Goal: Task Accomplishment & Management: Manage account settings

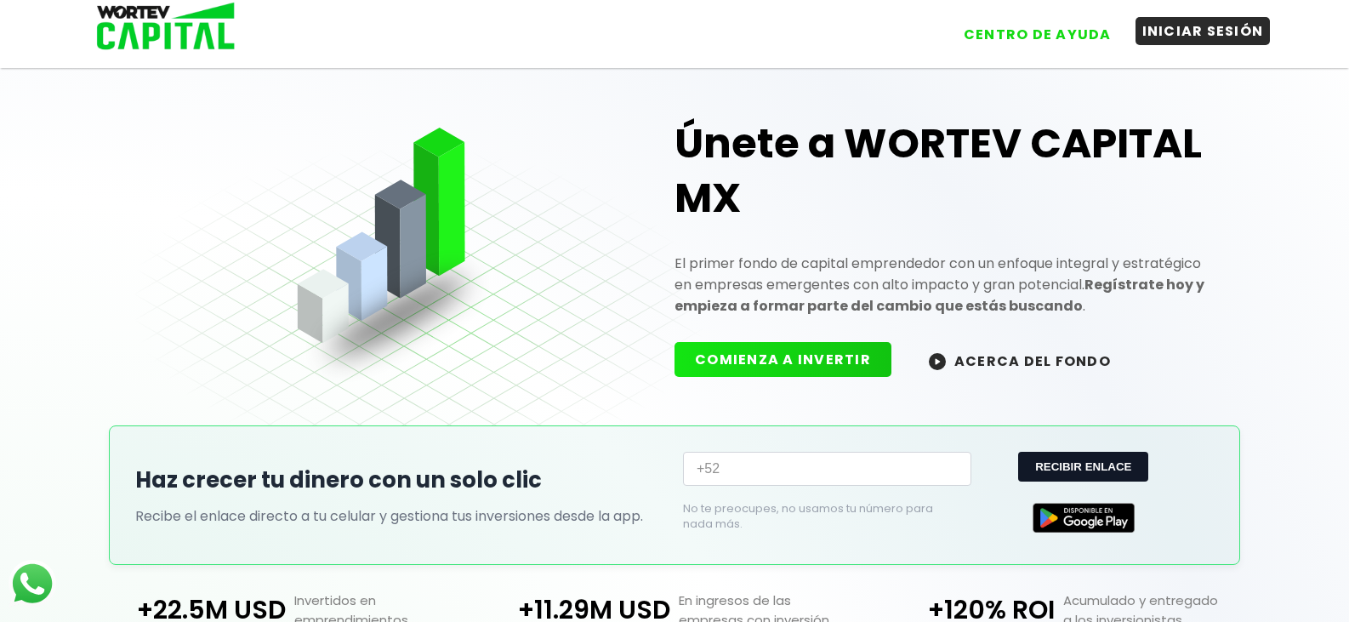
click at [1184, 34] on button "INICIAR SESIÓN" at bounding box center [1203, 31] width 135 height 28
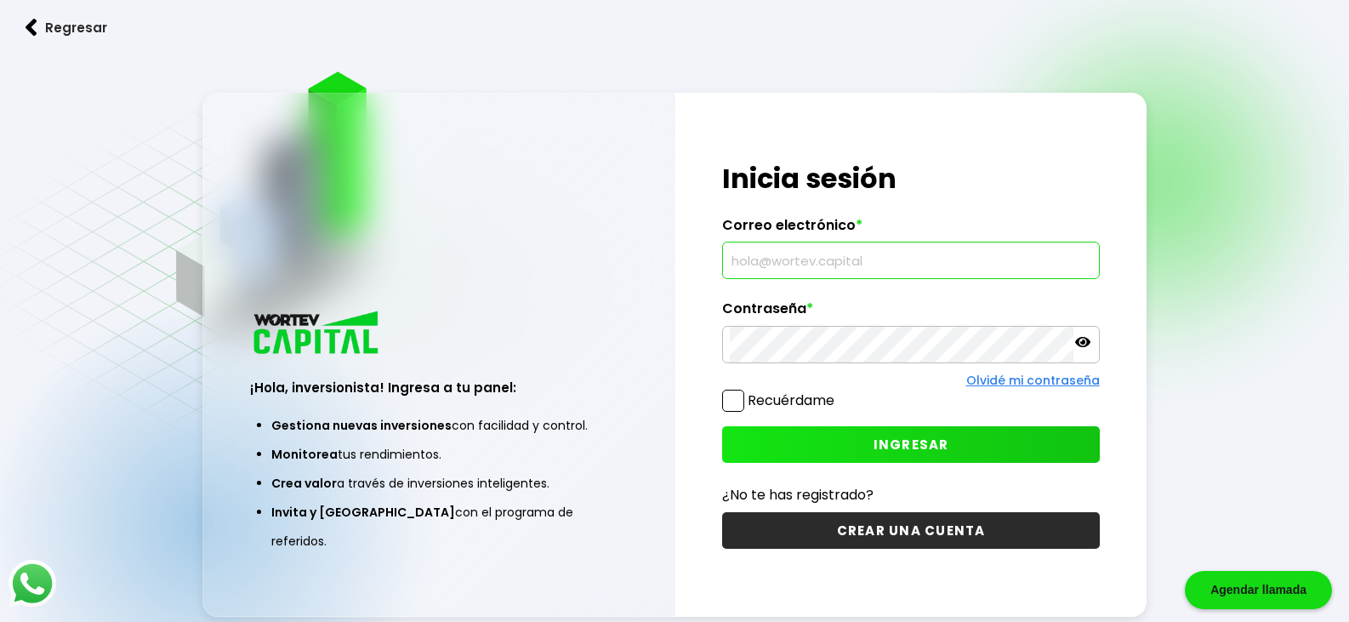
click at [1045, 266] on input "text" at bounding box center [911, 260] width 362 height 36
type input "[EMAIL_ADDRESS][DOMAIN_NAME]"
click at [1083, 345] on icon at bounding box center [1082, 342] width 15 height 10
click at [1083, 345] on icon at bounding box center [1082, 342] width 15 height 12
click at [945, 448] on span "INGRESAR" at bounding box center [912, 445] width 76 height 18
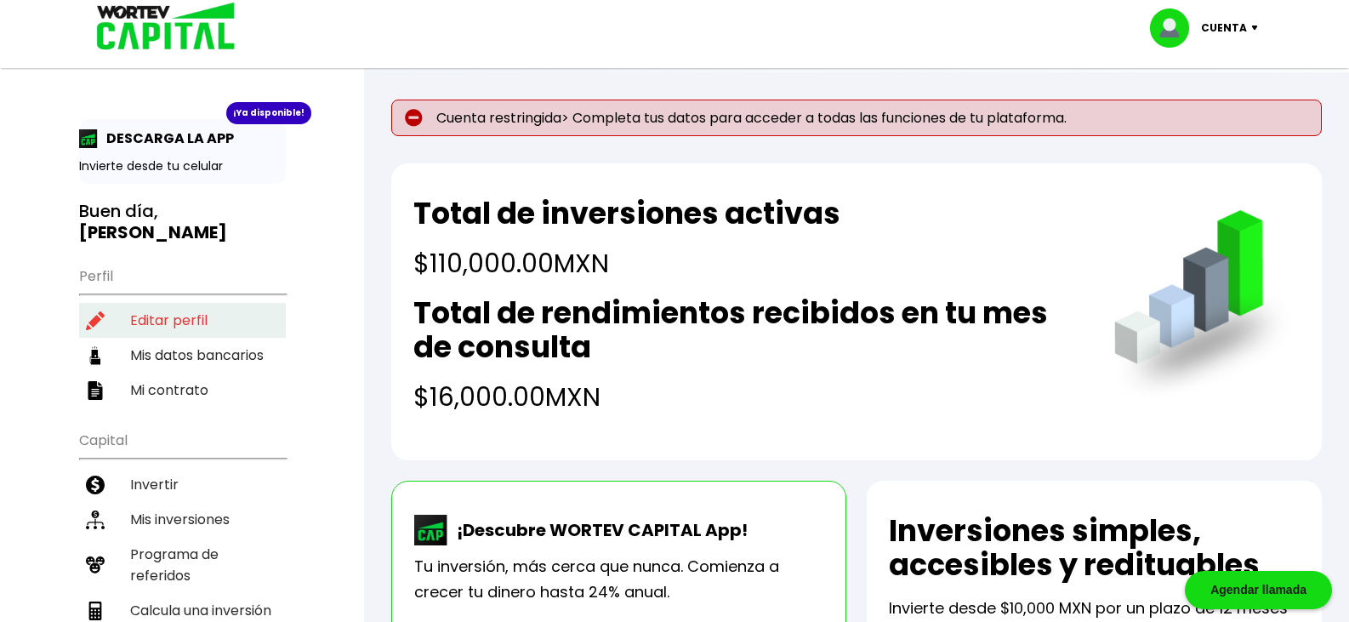
click at [185, 303] on li "Editar perfil" at bounding box center [182, 320] width 207 height 35
select select "Hombre"
select select "Licenciatura"
select select "MO"
select select "Banamex"
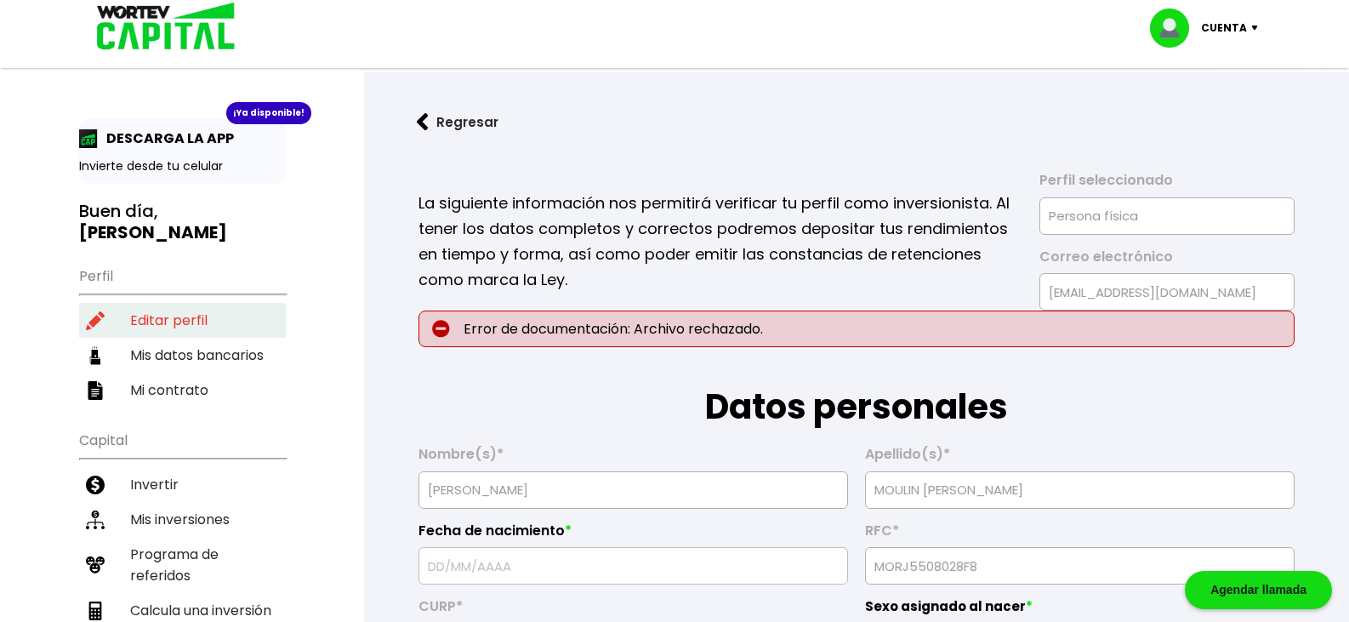
type input "[DATE]"
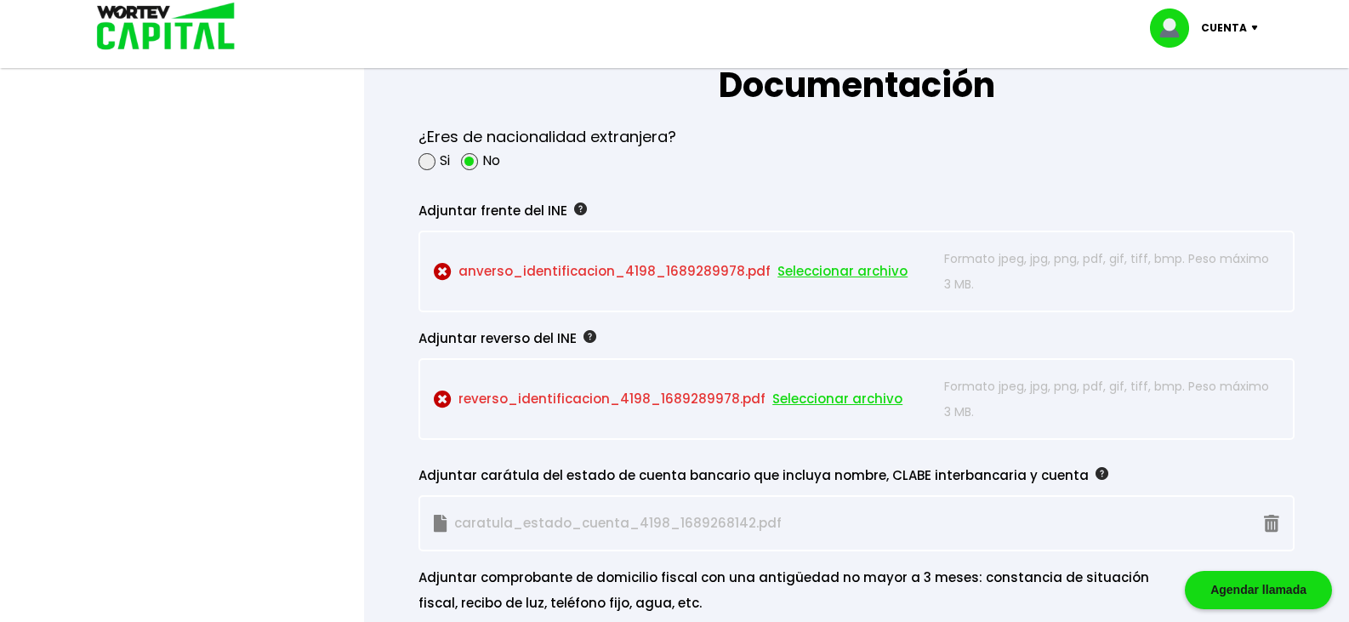
scroll to position [1531, 0]
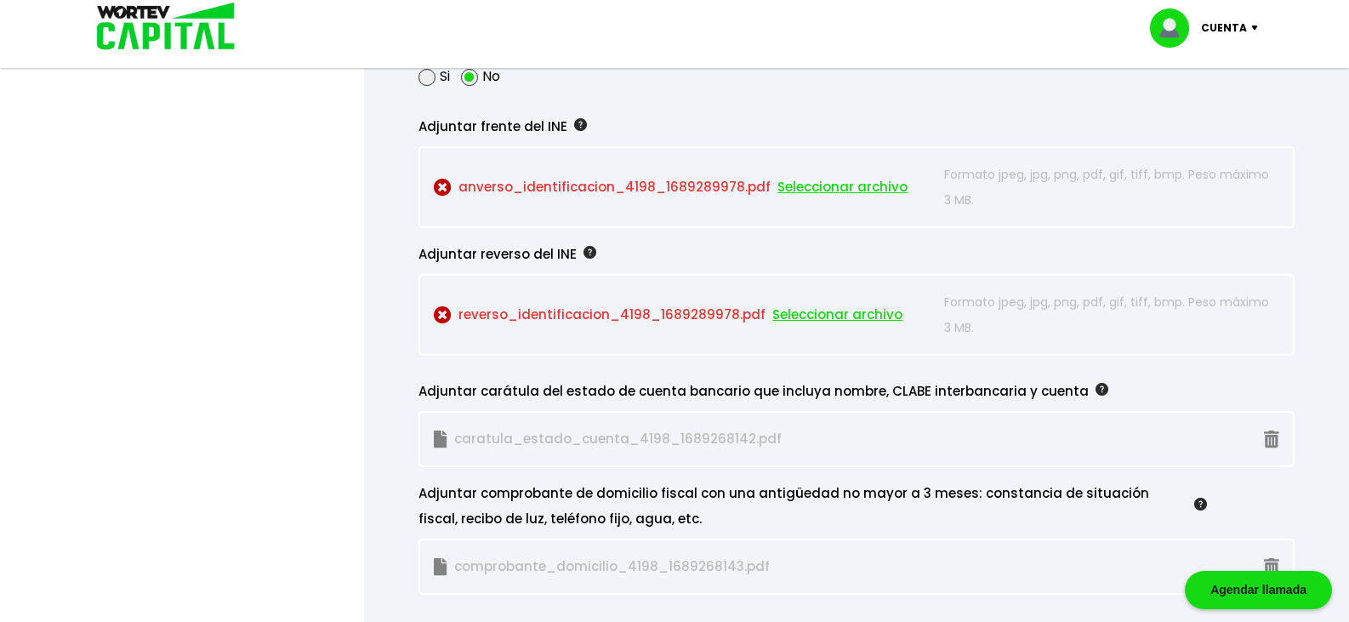
click at [822, 200] on span "Seleccionar archivo" at bounding box center [843, 187] width 130 height 26
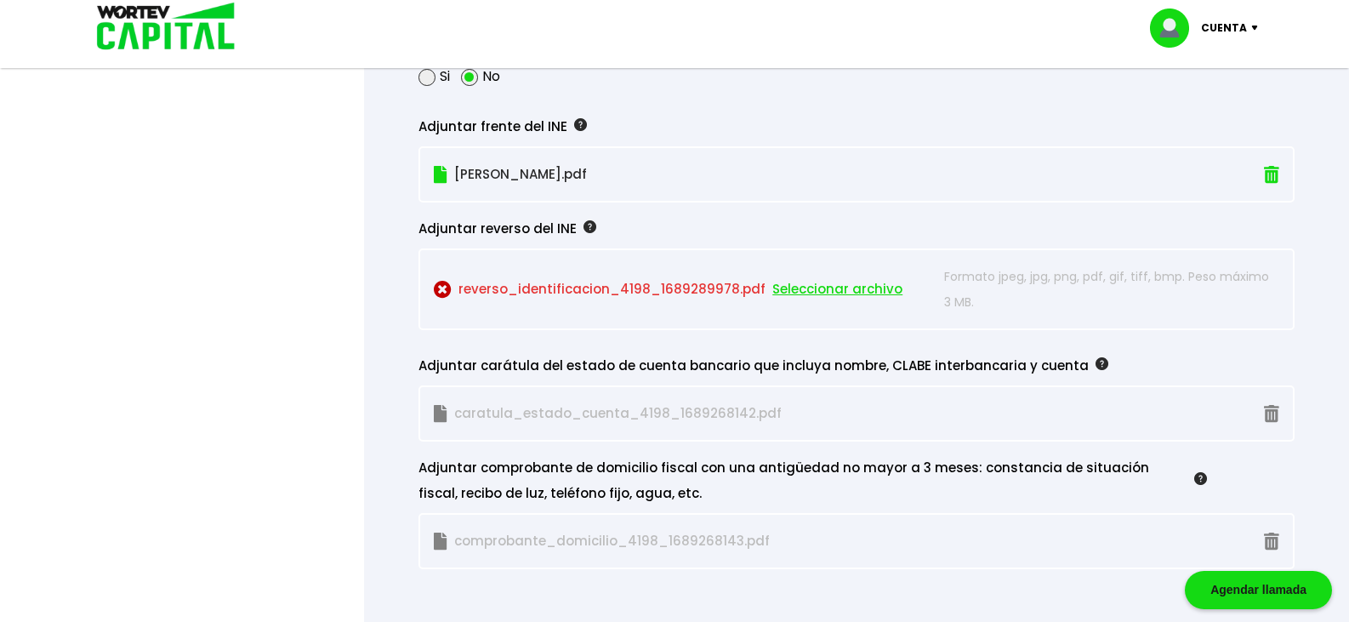
click at [1264, 184] on img at bounding box center [1271, 175] width 15 height 18
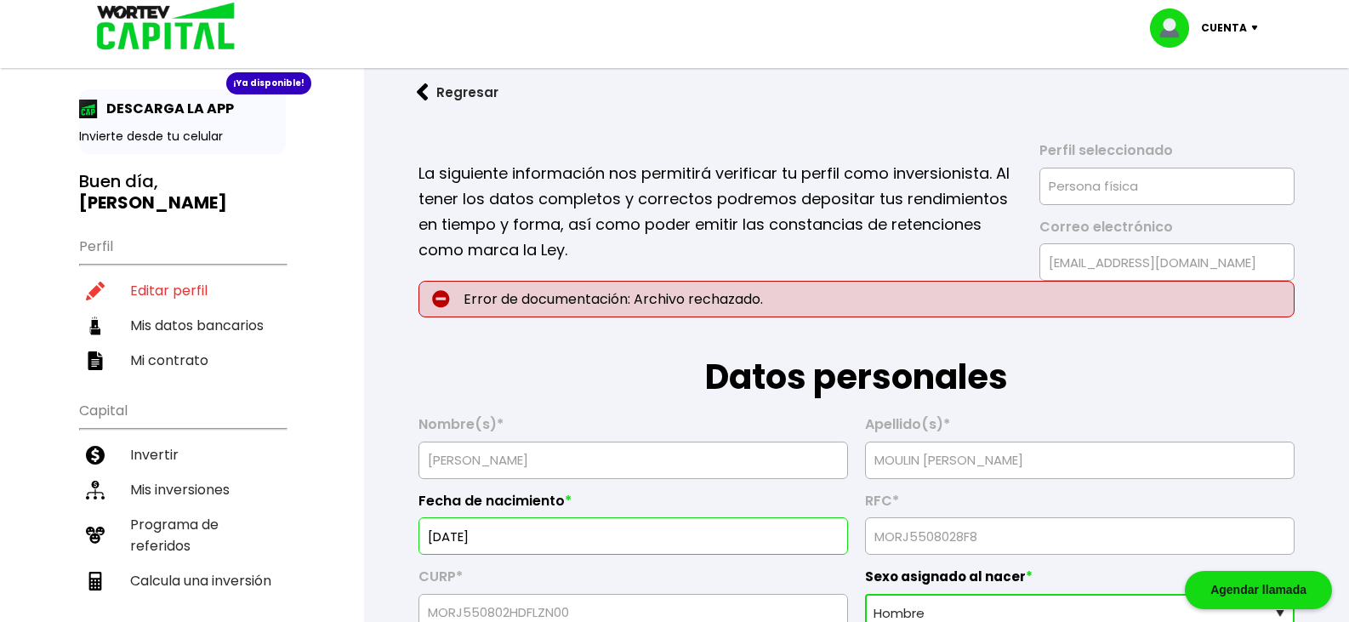
scroll to position [0, 0]
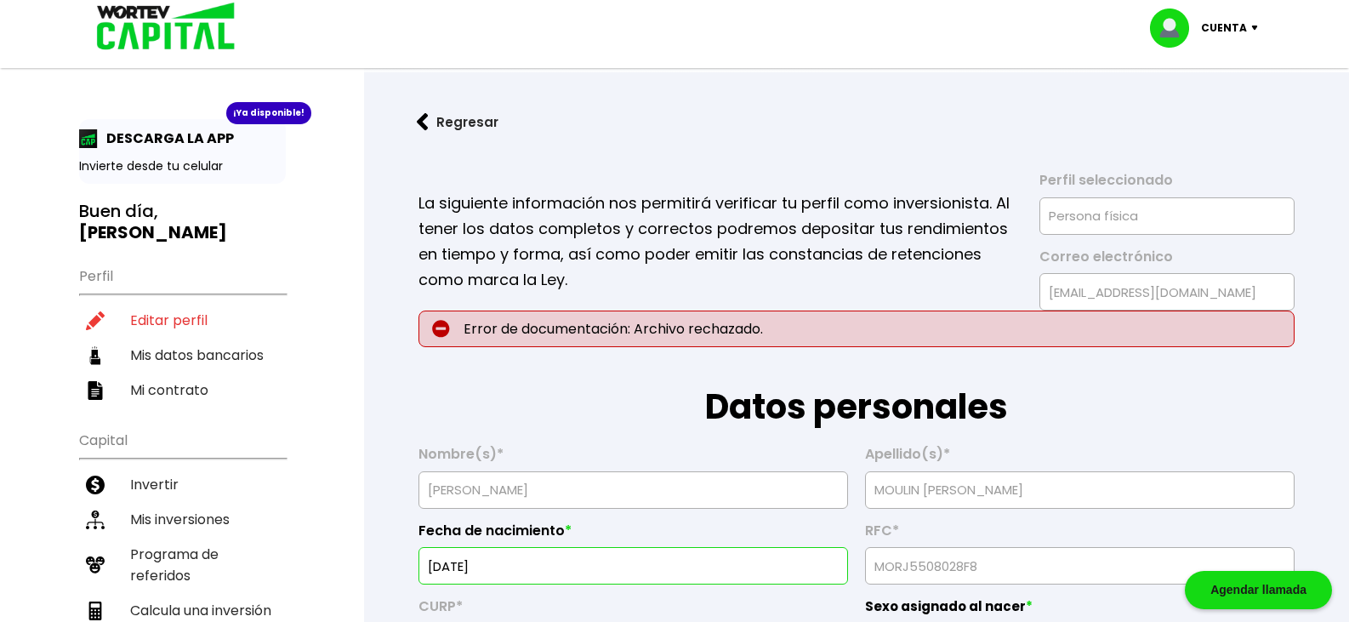
click at [1252, 26] on img at bounding box center [1258, 28] width 23 height 5
click at [1216, 116] on li "Cerrar sesión" at bounding box center [1206, 113] width 136 height 35
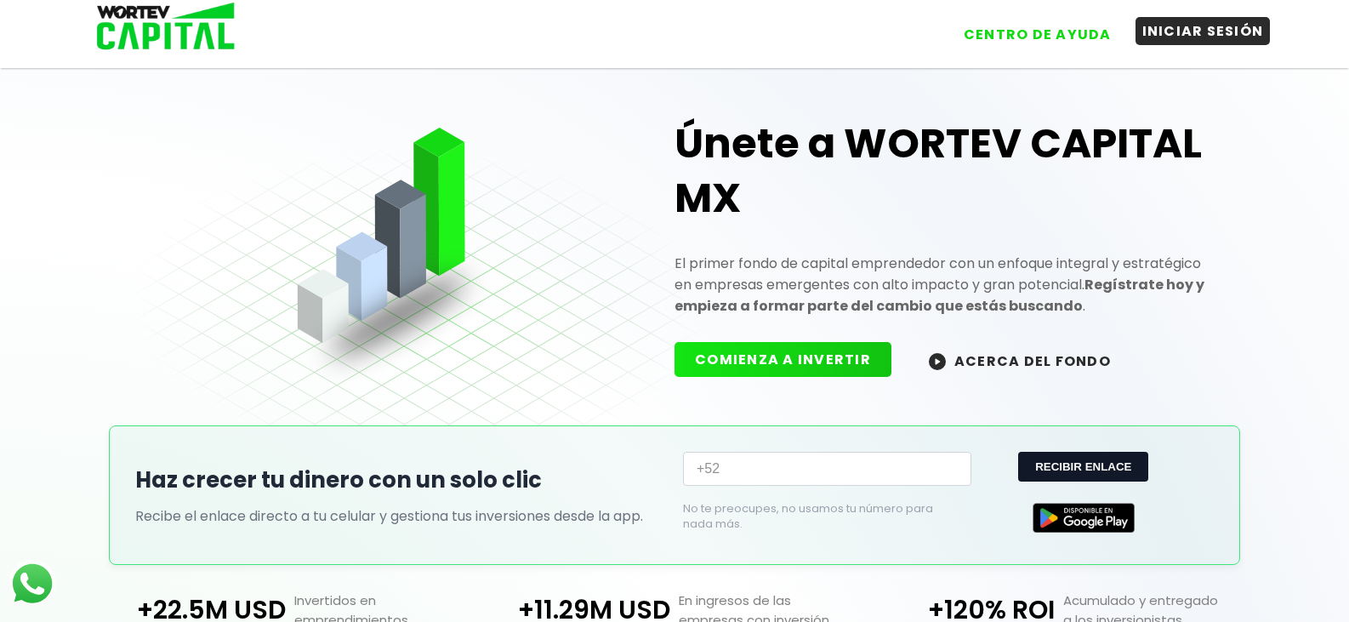
click at [1197, 33] on button "INICIAR SESIÓN" at bounding box center [1203, 31] width 135 height 28
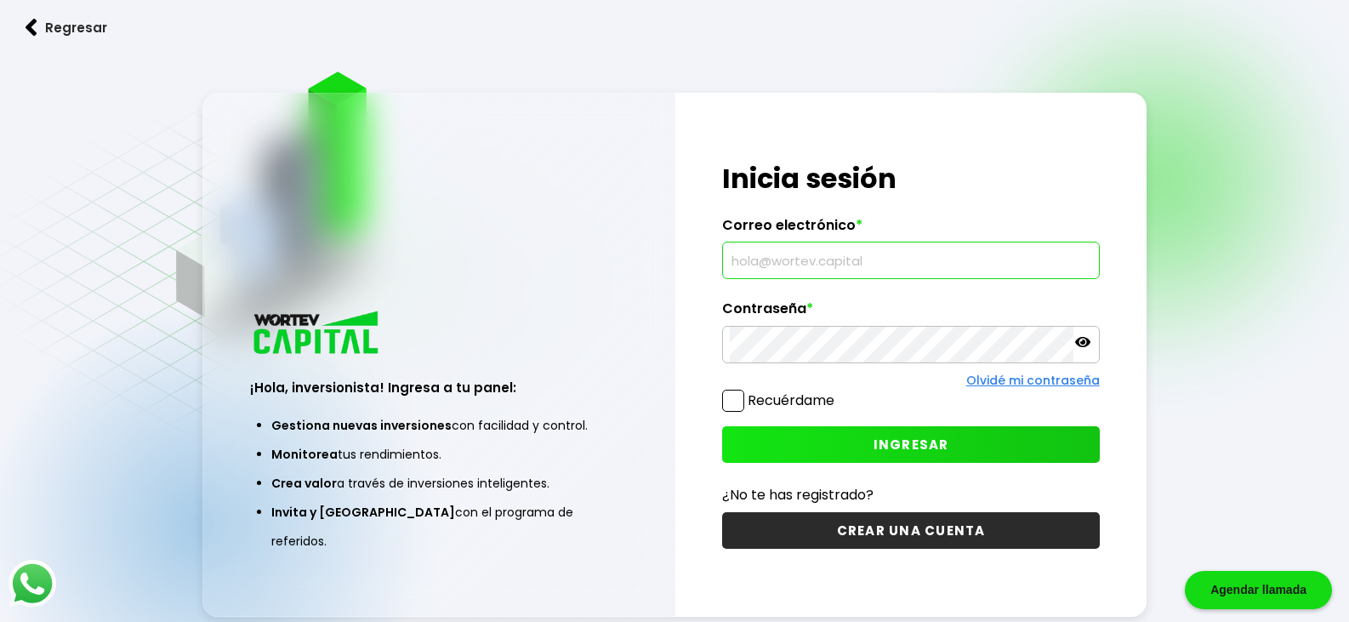
click at [1026, 267] on input "text" at bounding box center [911, 260] width 362 height 36
type input "[EMAIL_ADDRESS][DOMAIN_NAME]"
click at [966, 447] on button "INGRESAR" at bounding box center [910, 444] width 377 height 37
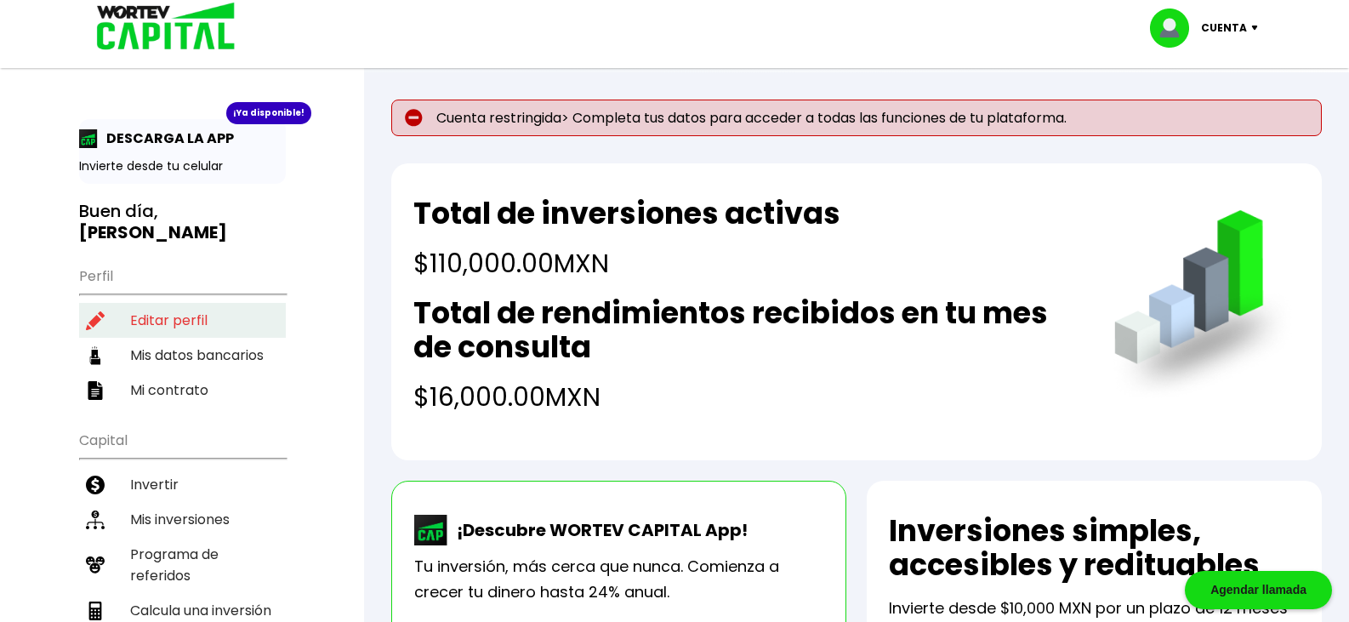
click at [192, 303] on li "Editar perfil" at bounding box center [182, 320] width 207 height 35
select select "Hombre"
select select "Licenciatura"
select select "MO"
select select "Banamex"
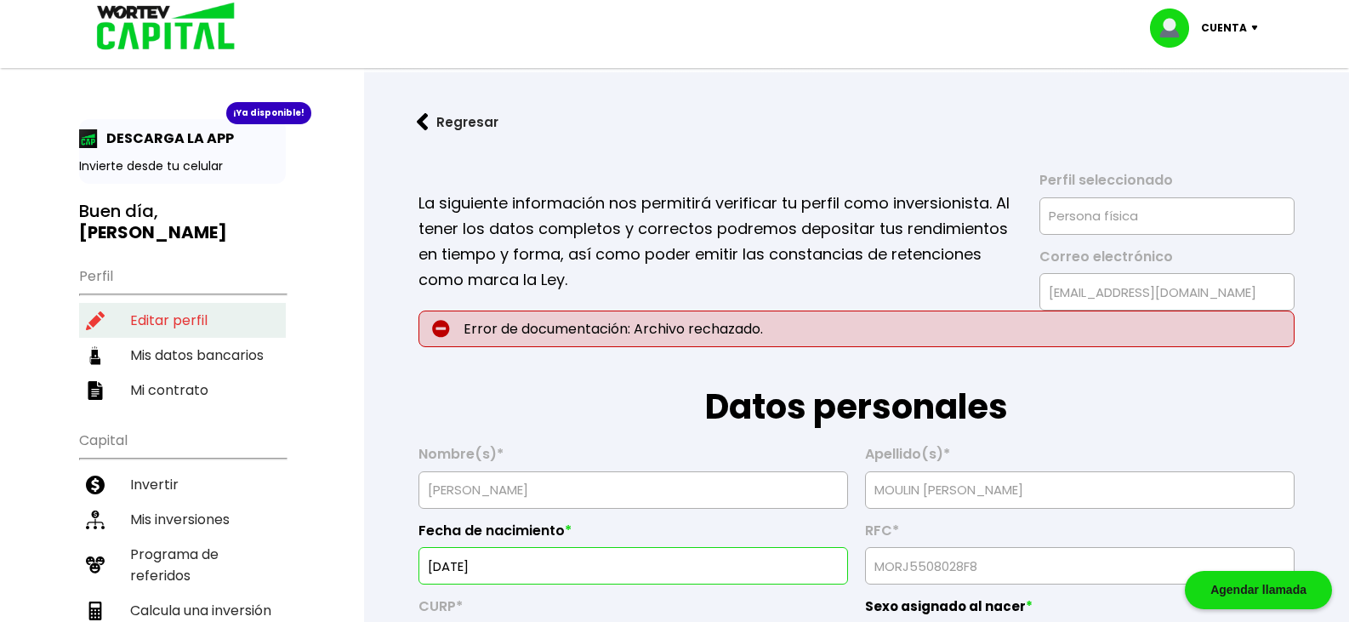
type input "[DATE]"
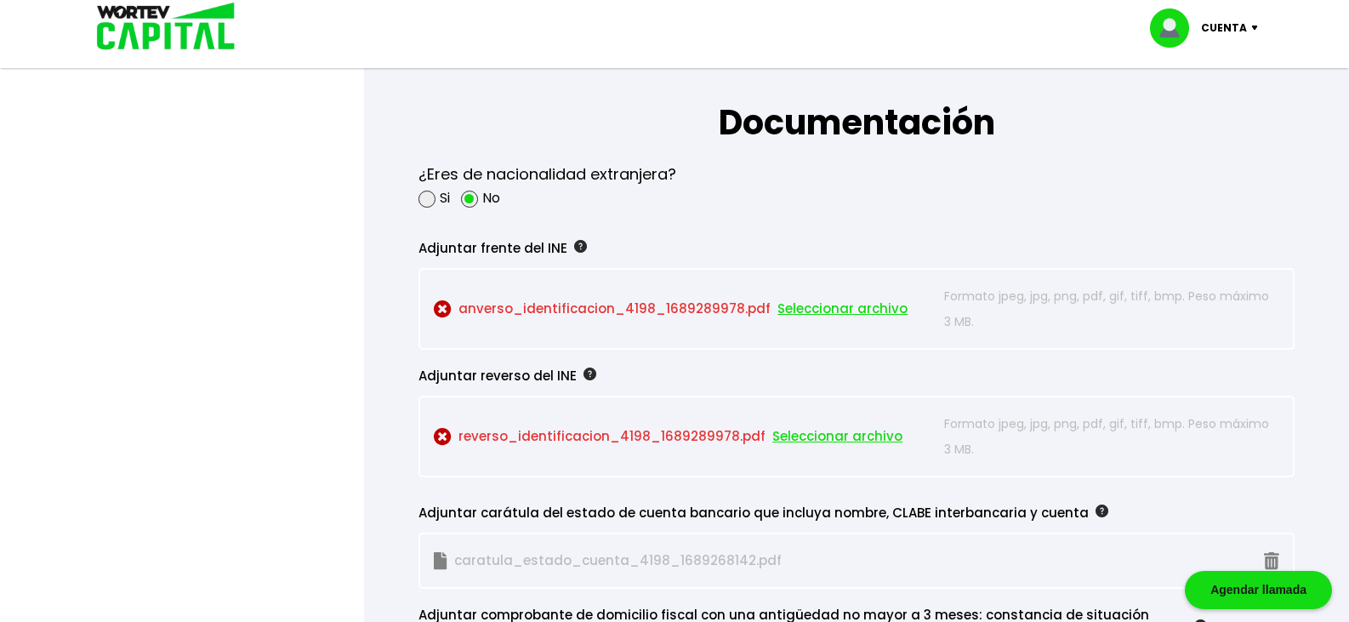
scroll to position [1446, 0]
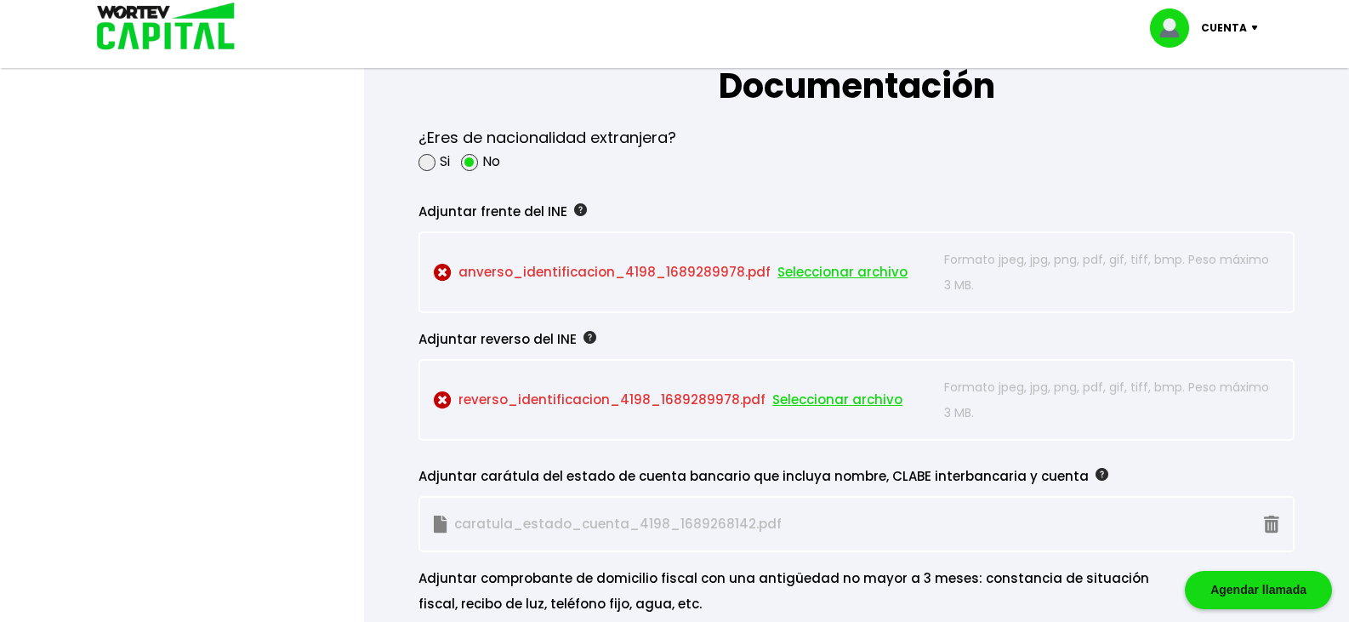
click at [811, 285] on span "Seleccionar archivo" at bounding box center [843, 272] width 130 height 26
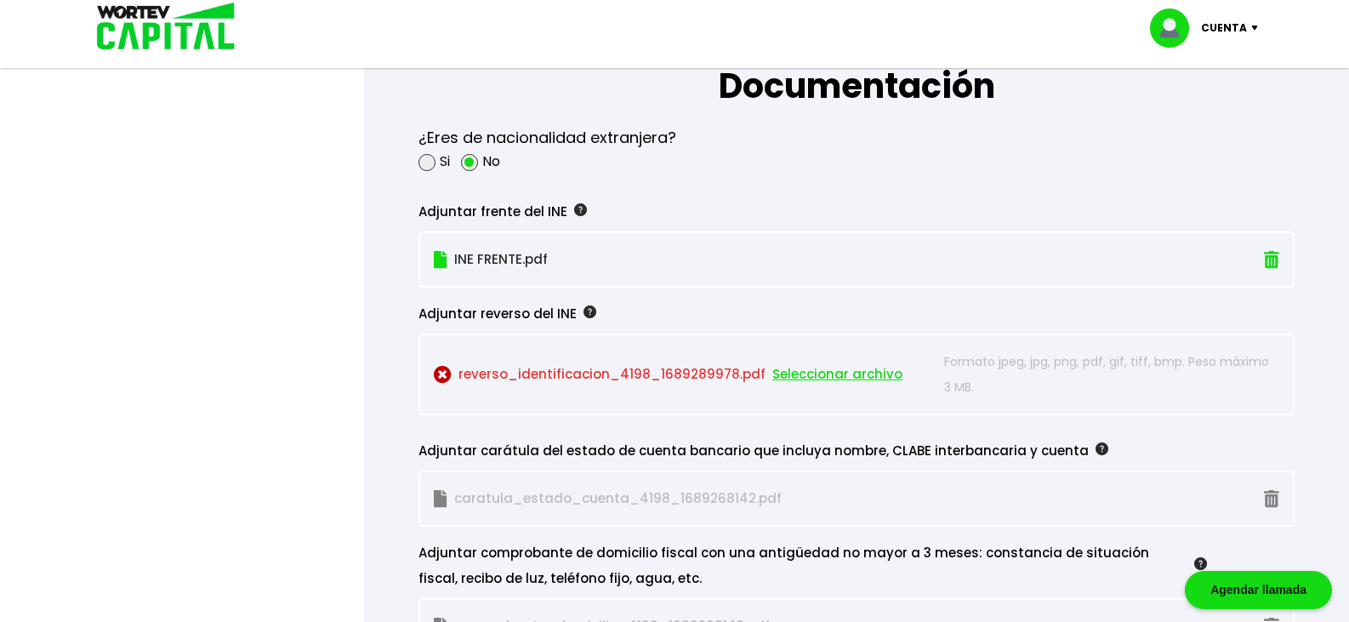
click at [812, 387] on span "Seleccionar archivo" at bounding box center [837, 375] width 130 height 26
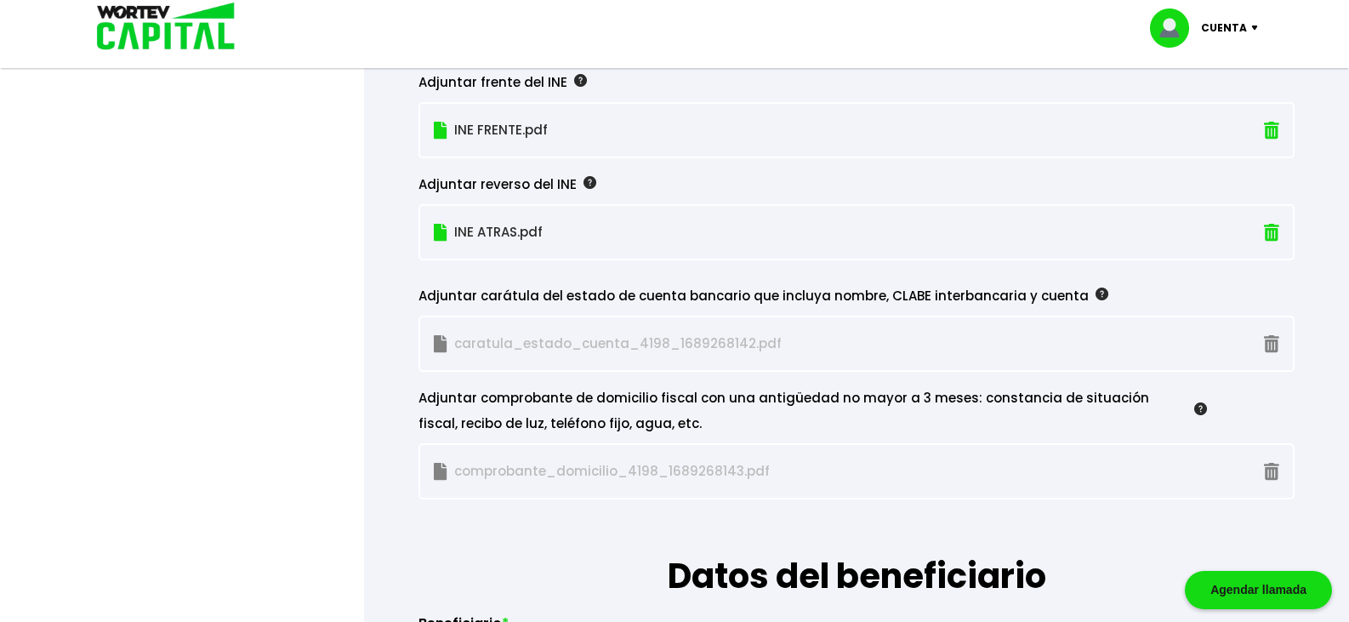
scroll to position [1616, 0]
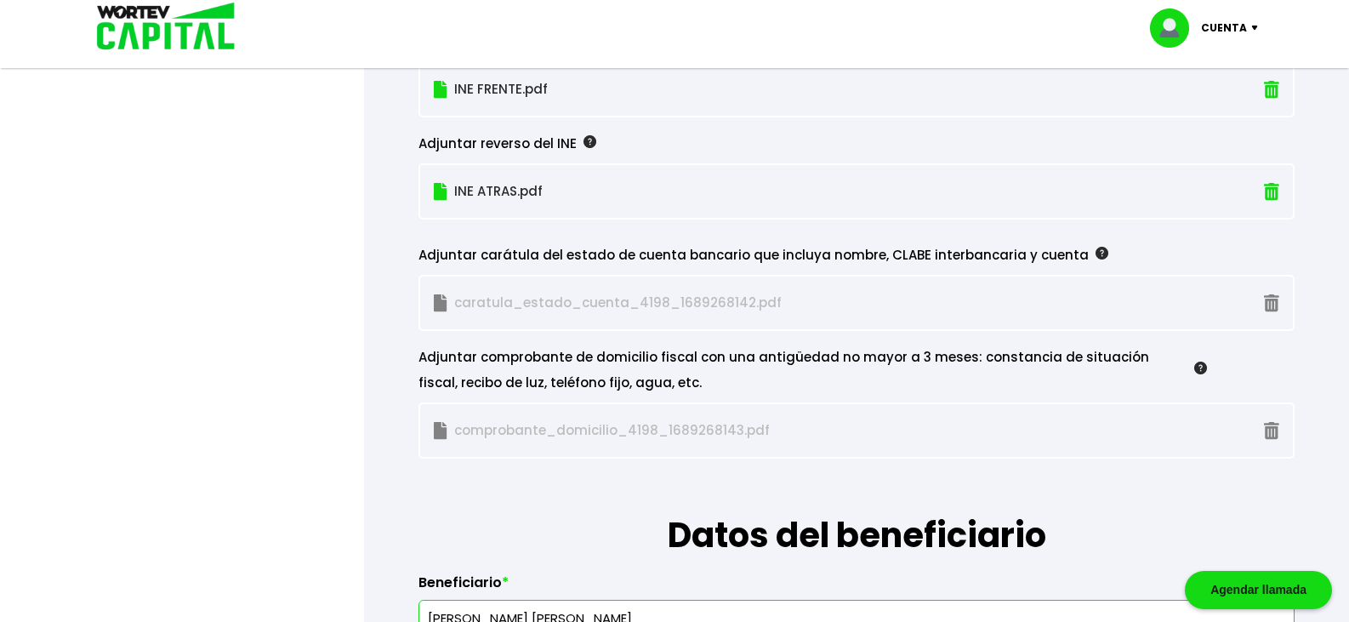
click at [1264, 312] on img at bounding box center [1271, 303] width 15 height 18
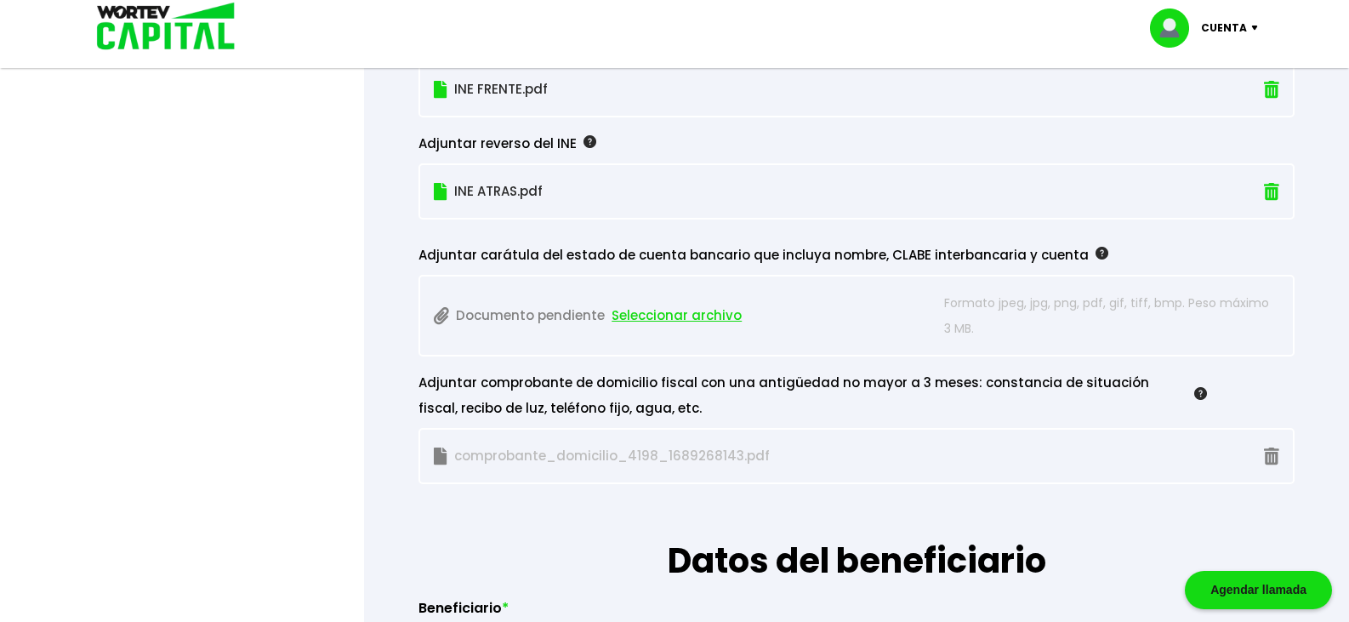
click at [686, 328] on span "Seleccionar archivo" at bounding box center [677, 316] width 130 height 26
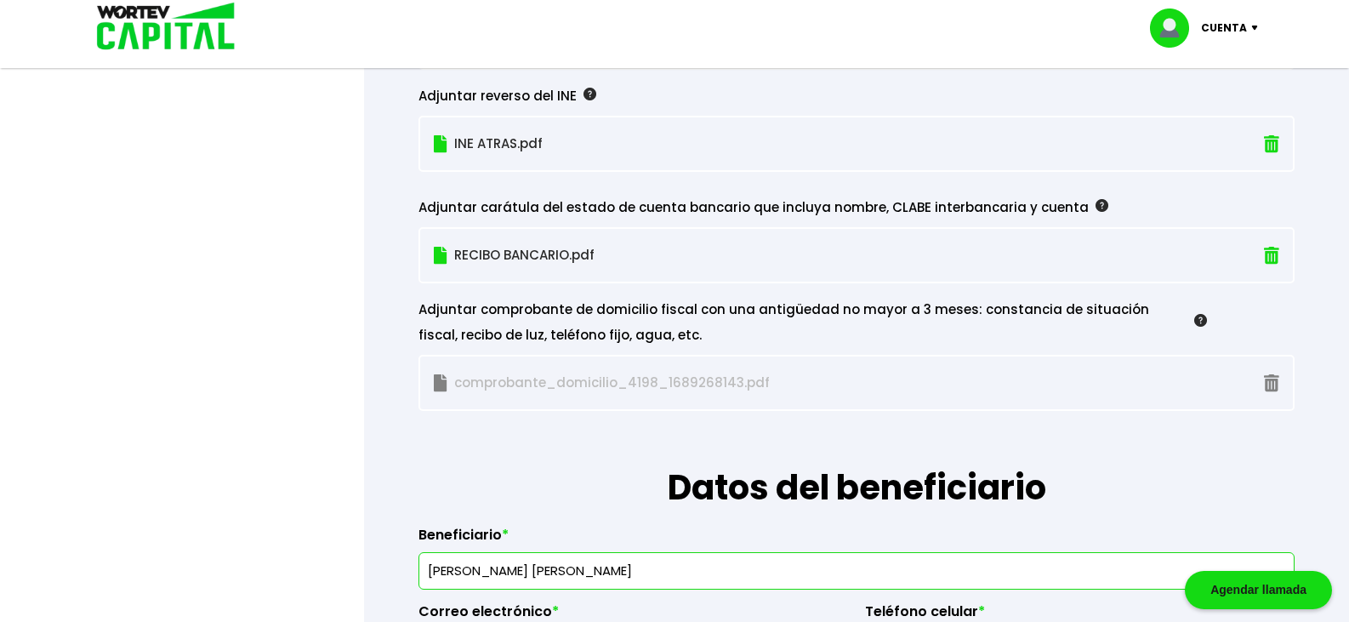
scroll to position [1701, 0]
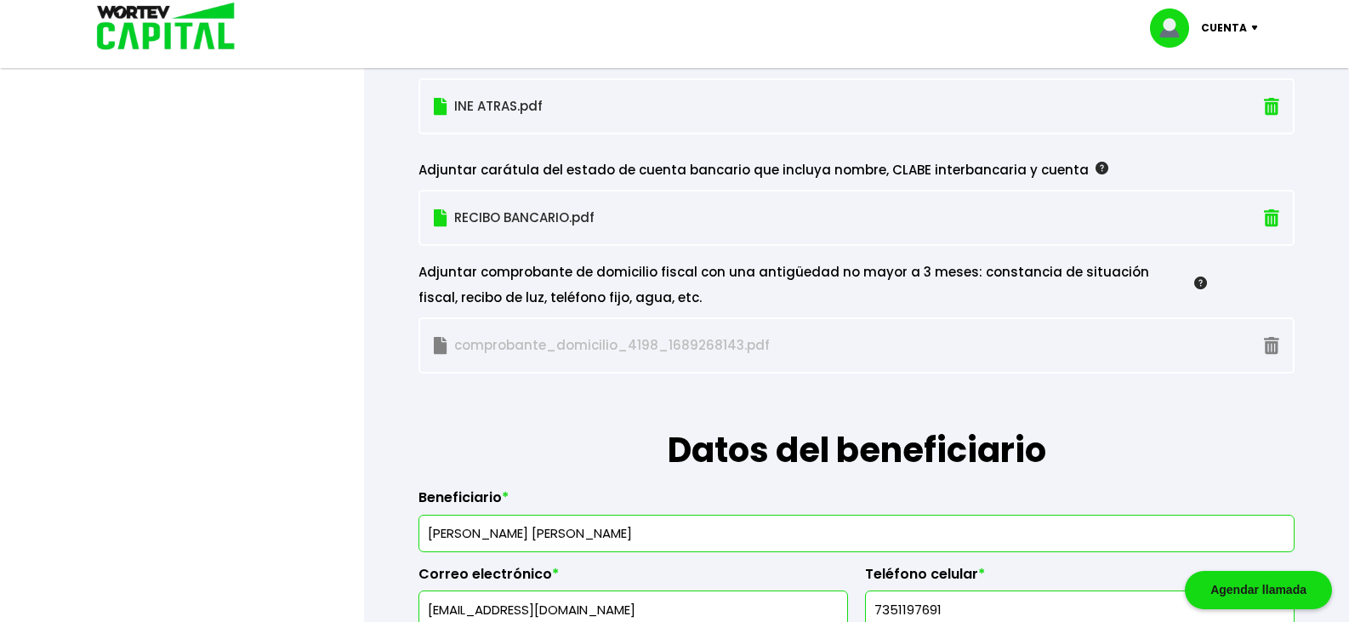
click at [806, 358] on p "comprobante_domicilio_4198_1689268143.pdf" at bounding box center [685, 346] width 503 height 26
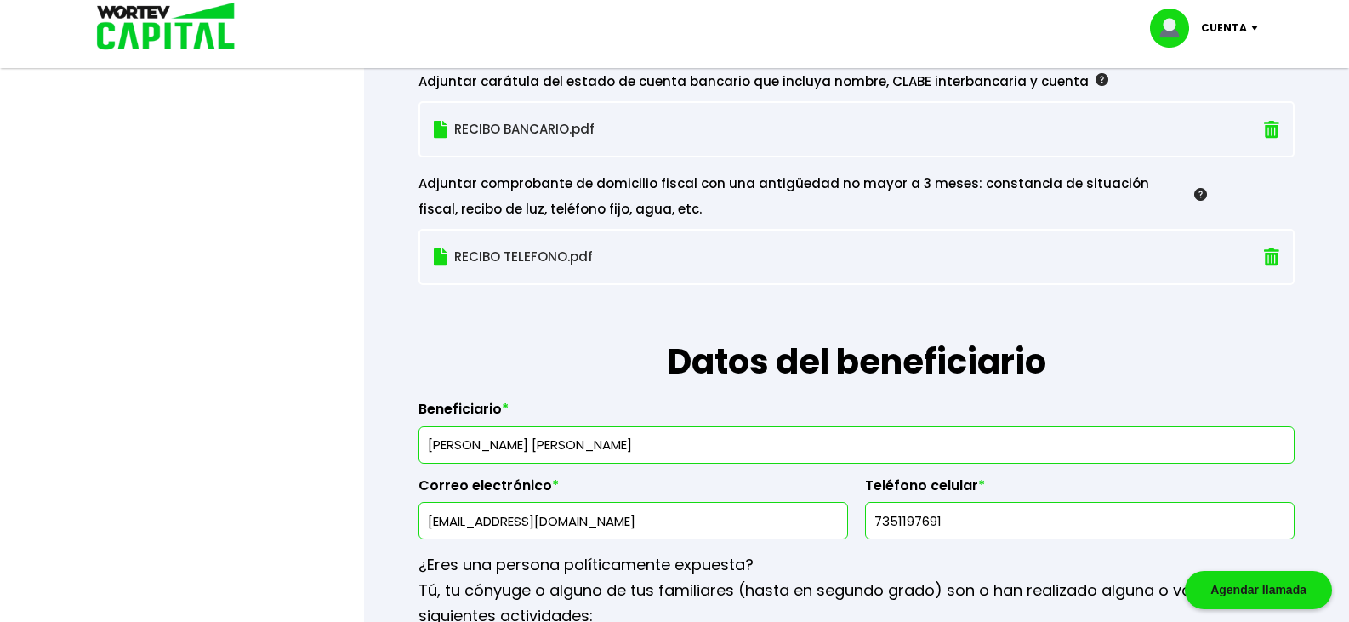
scroll to position [1786, 0]
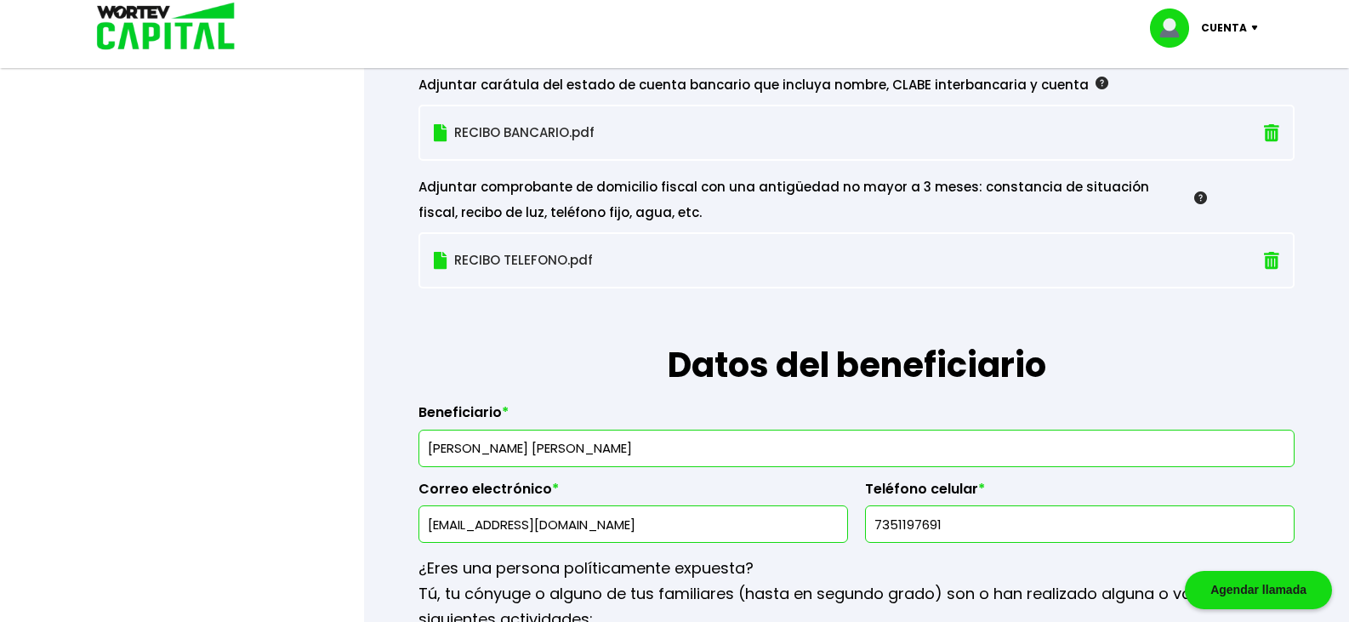
click at [518, 273] on p "RECIBO TELEFONO.pdf" at bounding box center [790, 261] width 712 height 26
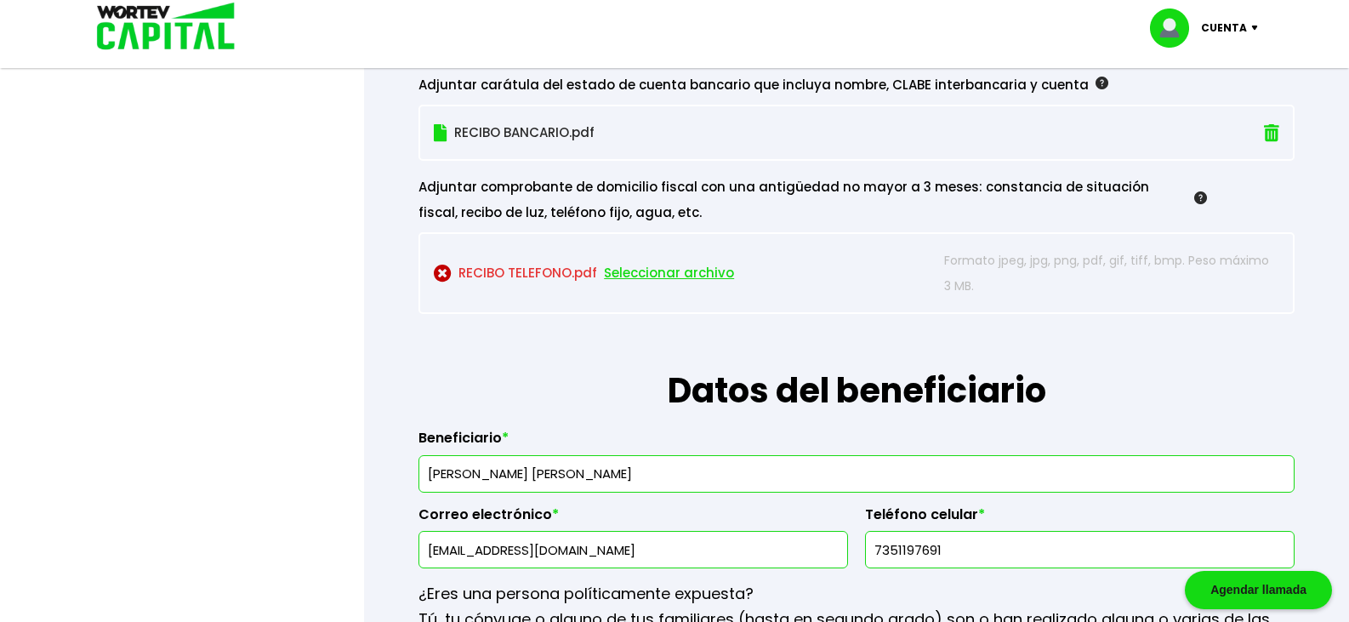
click at [675, 286] on span "Seleccionar archivo" at bounding box center [669, 273] width 130 height 26
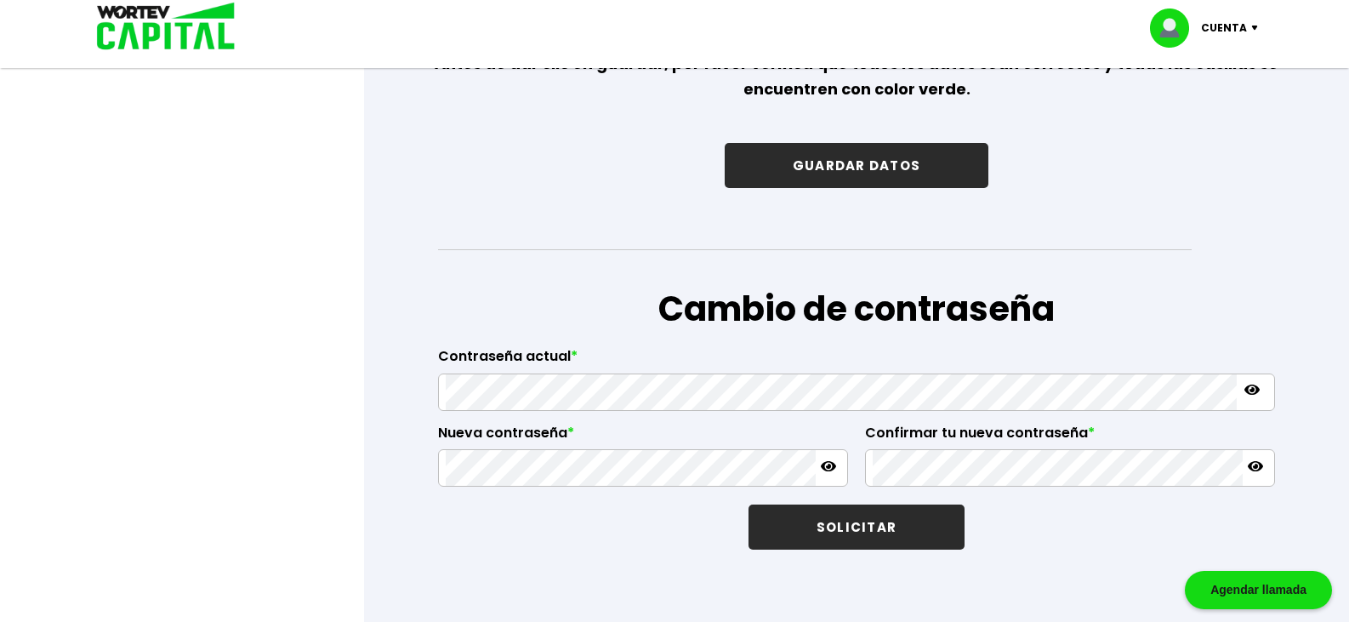
scroll to position [2722, 0]
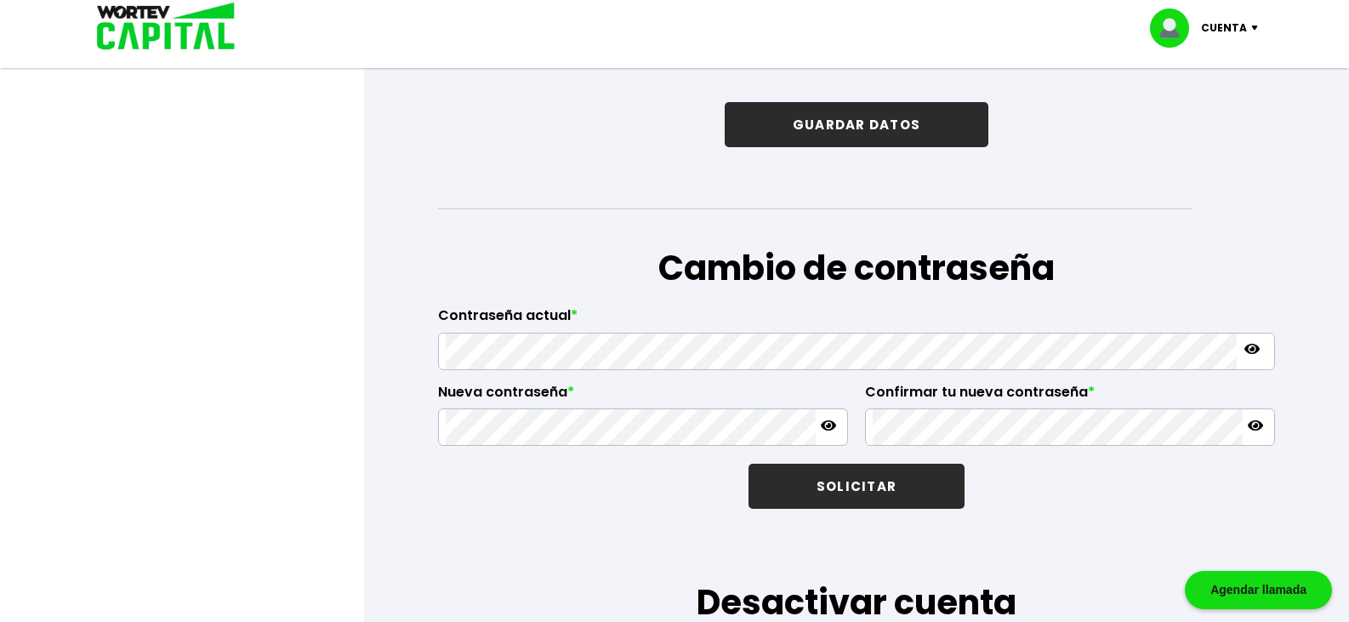
click at [822, 147] on button "GUARDAR DATOS" at bounding box center [857, 124] width 264 height 45
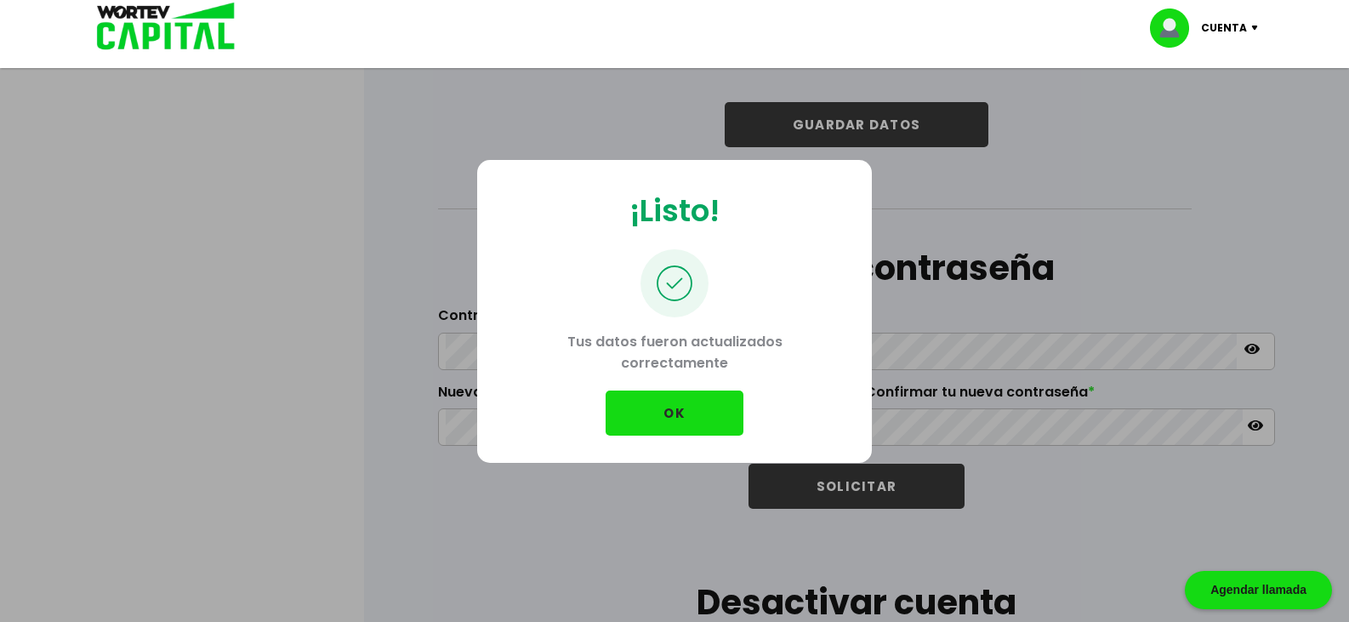
click at [681, 407] on button "OK" at bounding box center [675, 412] width 138 height 45
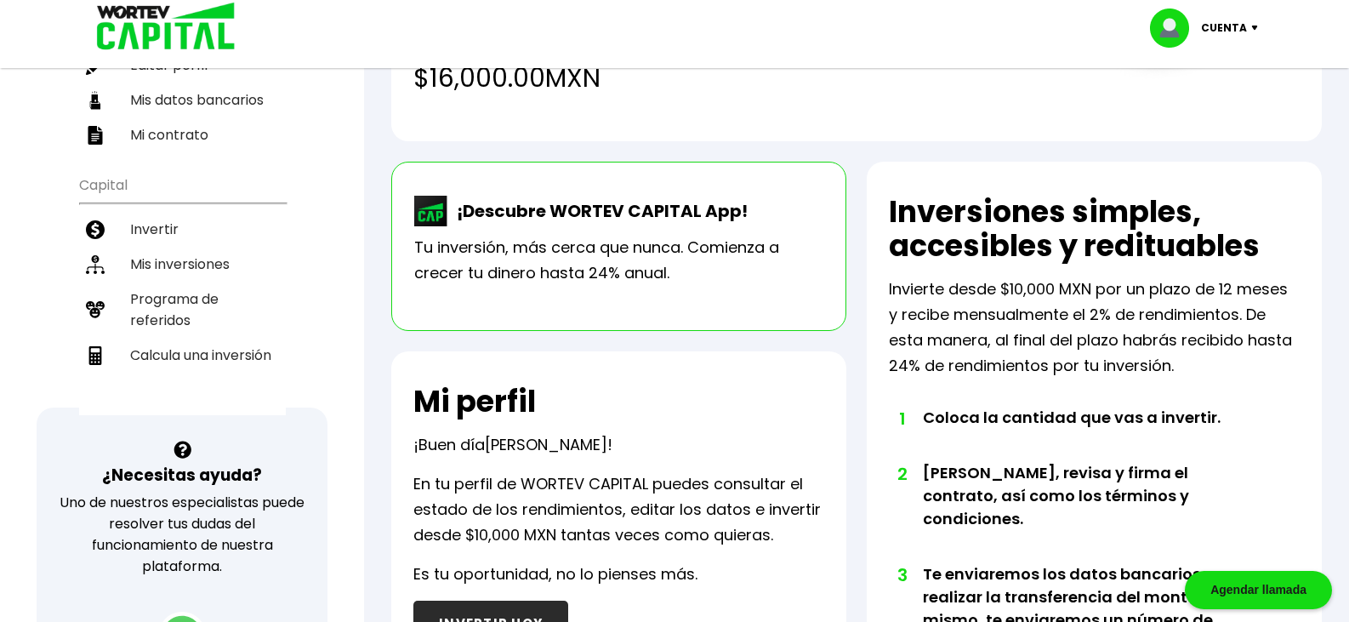
scroll to position [170, 0]
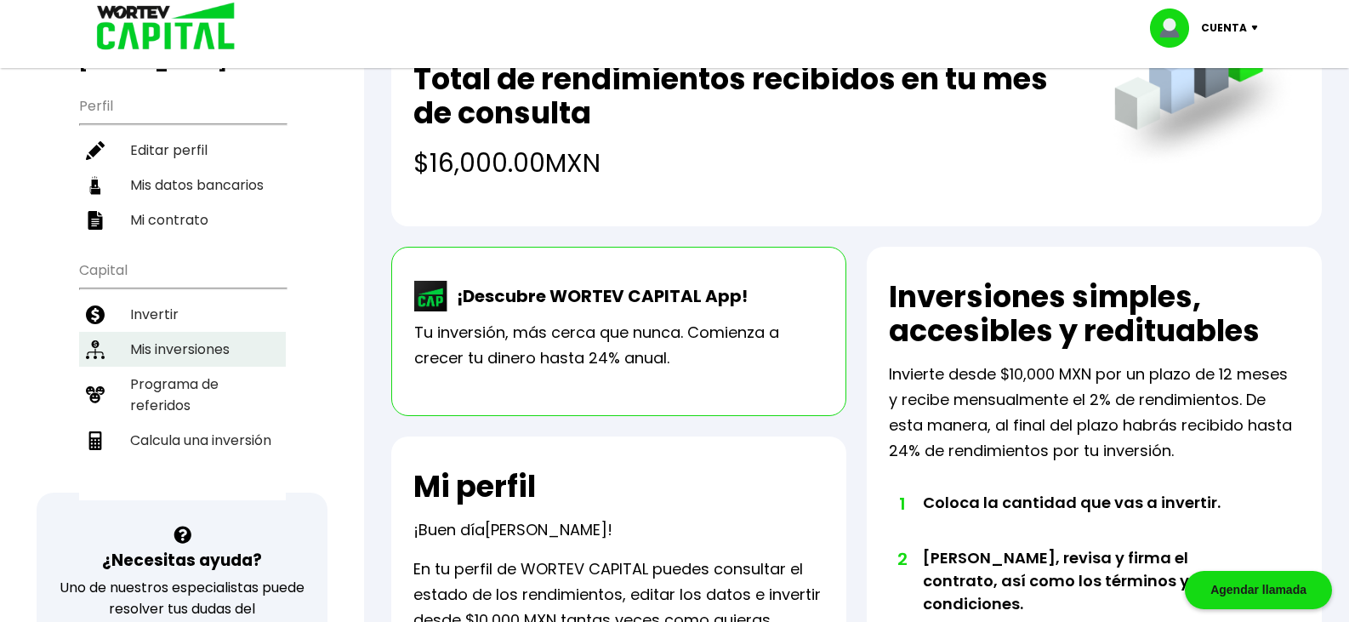
click at [219, 332] on li "Mis inversiones" at bounding box center [182, 349] width 207 height 35
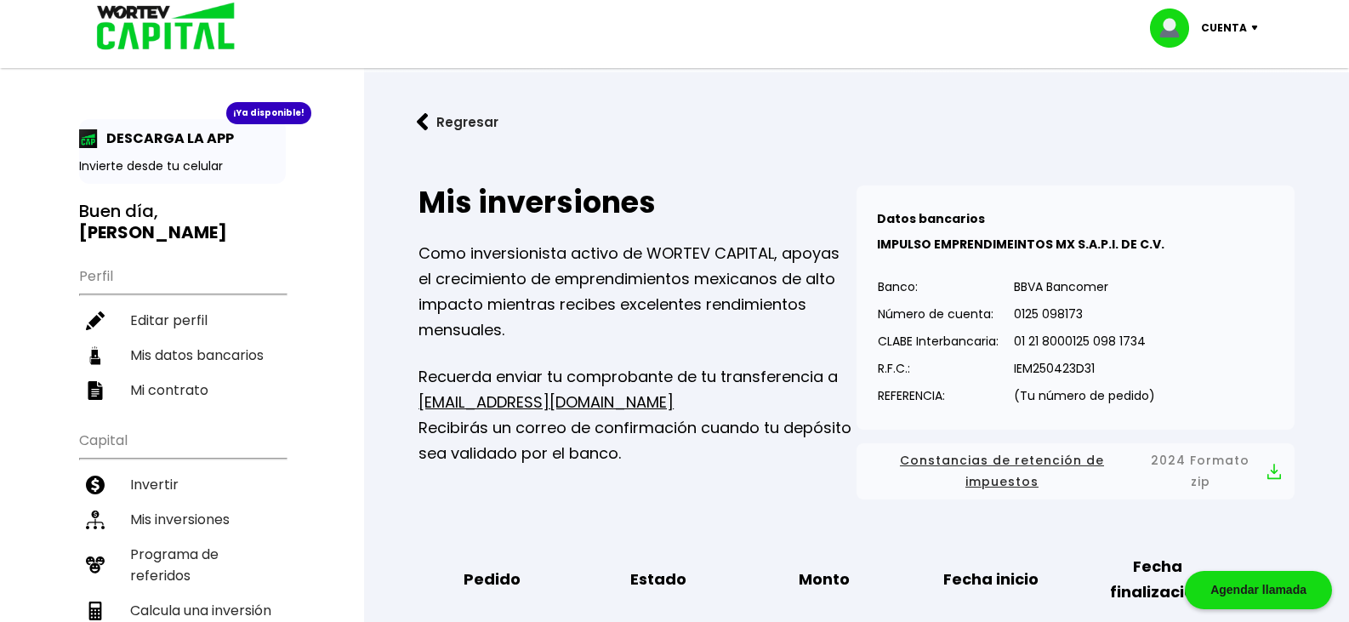
click at [1256, 26] on img at bounding box center [1258, 28] width 23 height 5
click at [1223, 116] on li "Cerrar sesión" at bounding box center [1206, 113] width 136 height 35
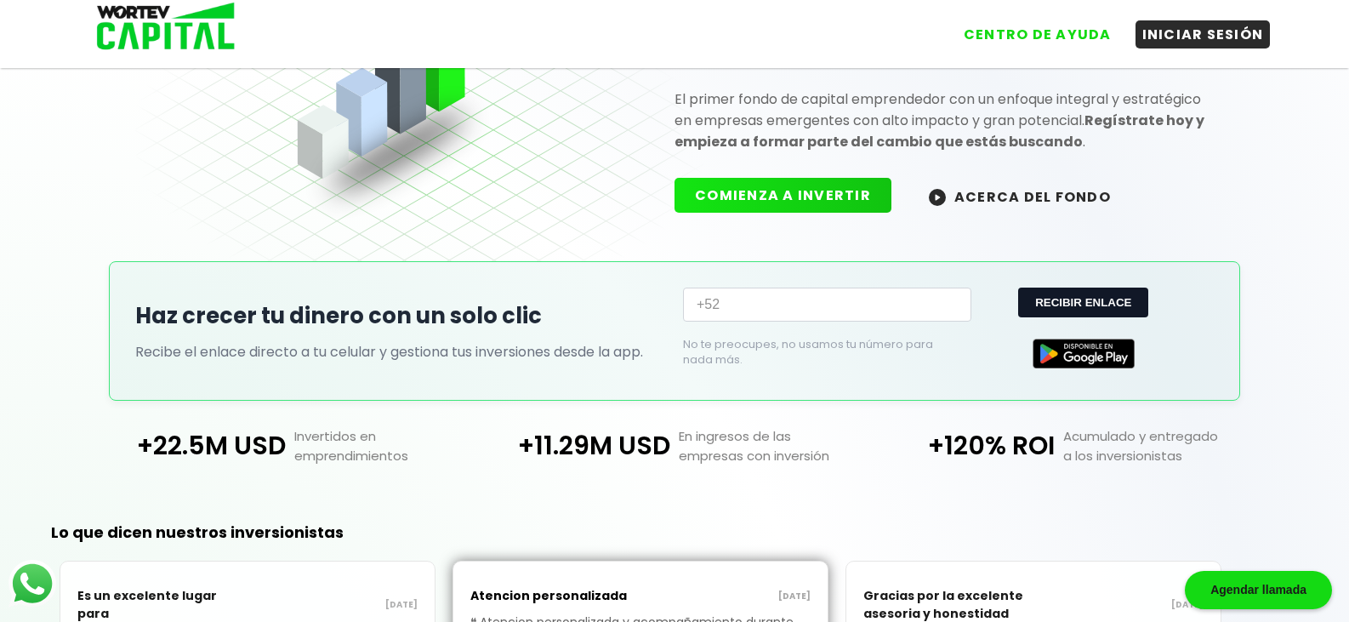
scroll to position [170, 0]
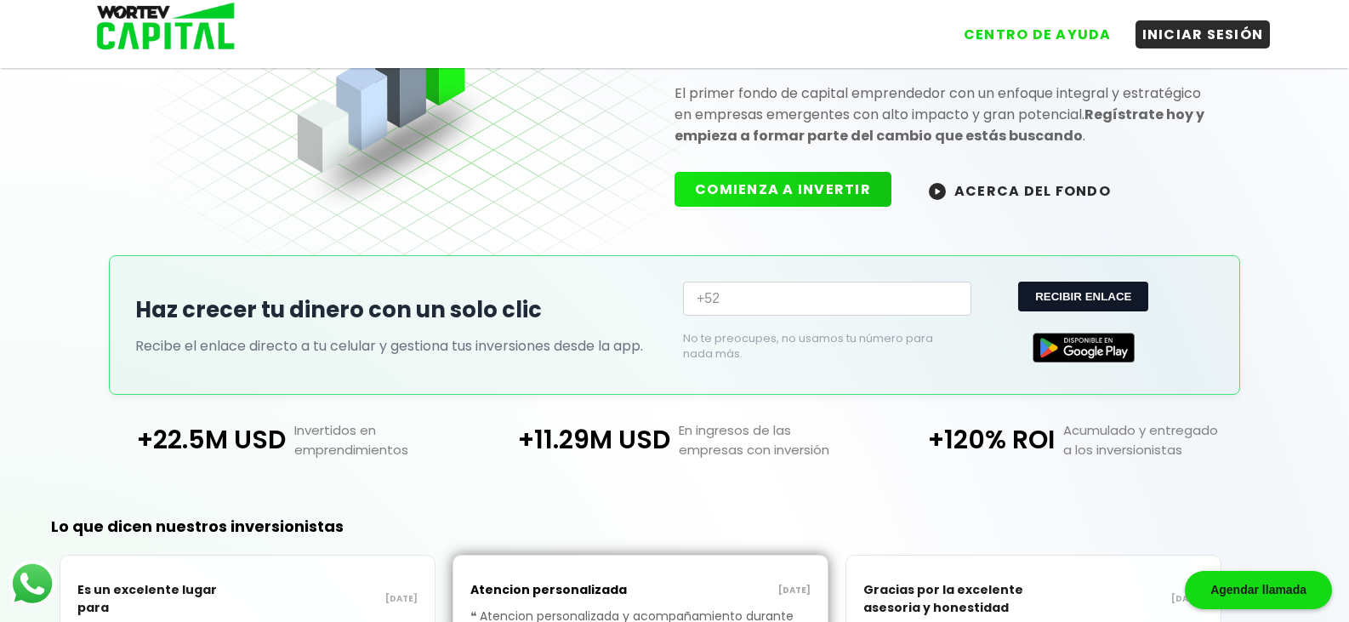
click at [973, 208] on button "ACERCA DEL FONDO" at bounding box center [1020, 190] width 223 height 37
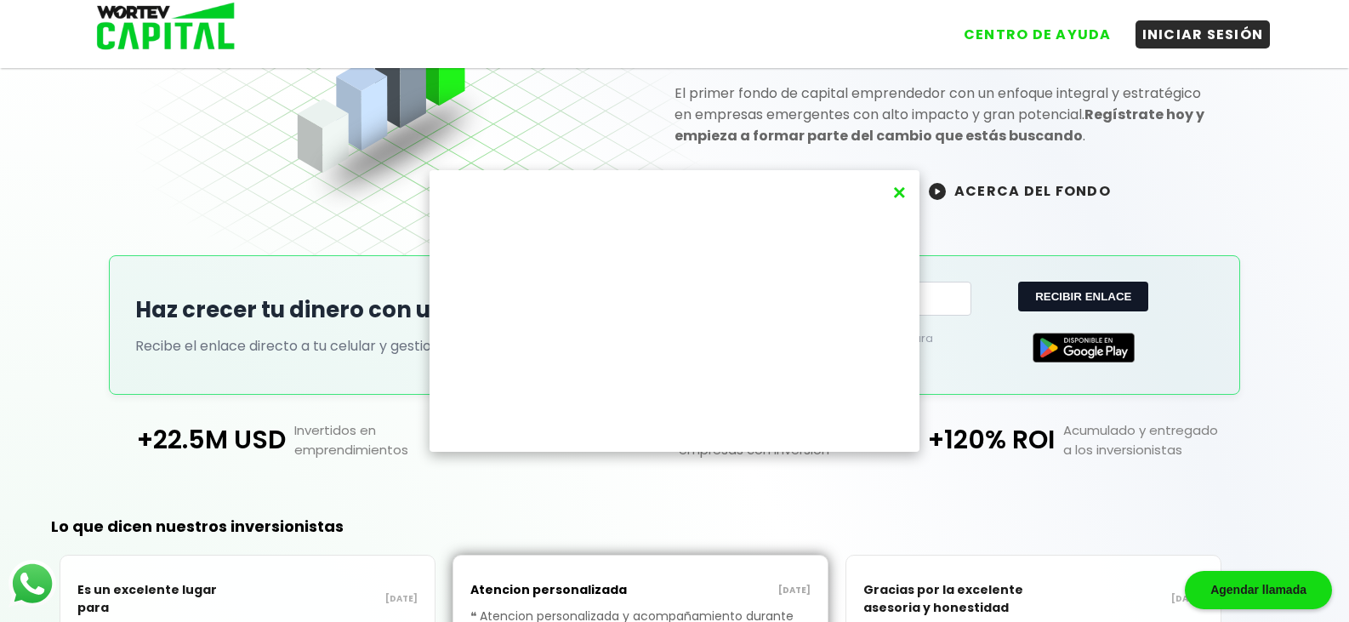
click at [899, 186] on button "×" at bounding box center [899, 193] width 23 height 28
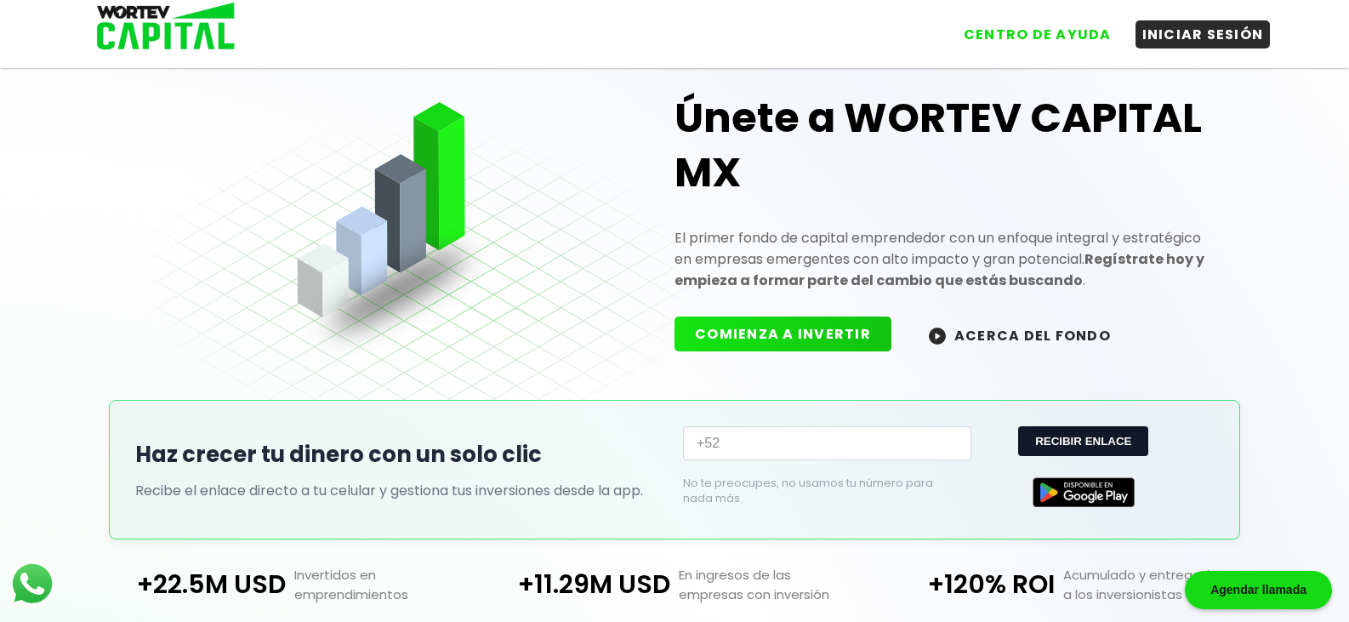
scroll to position [0, 0]
